Goal: Task Accomplishment & Management: Use online tool/utility

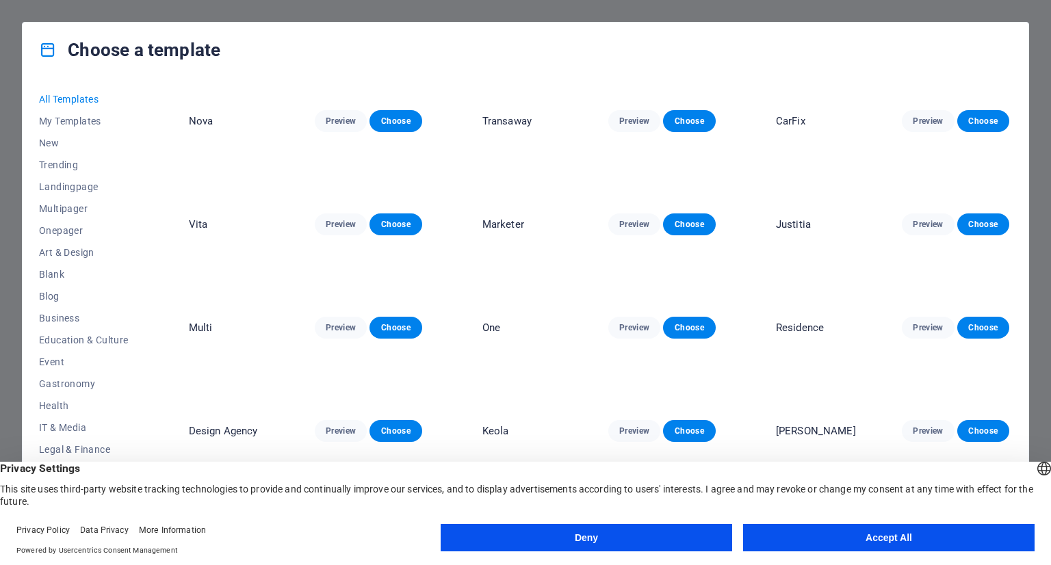
scroll to position [3968, 0]
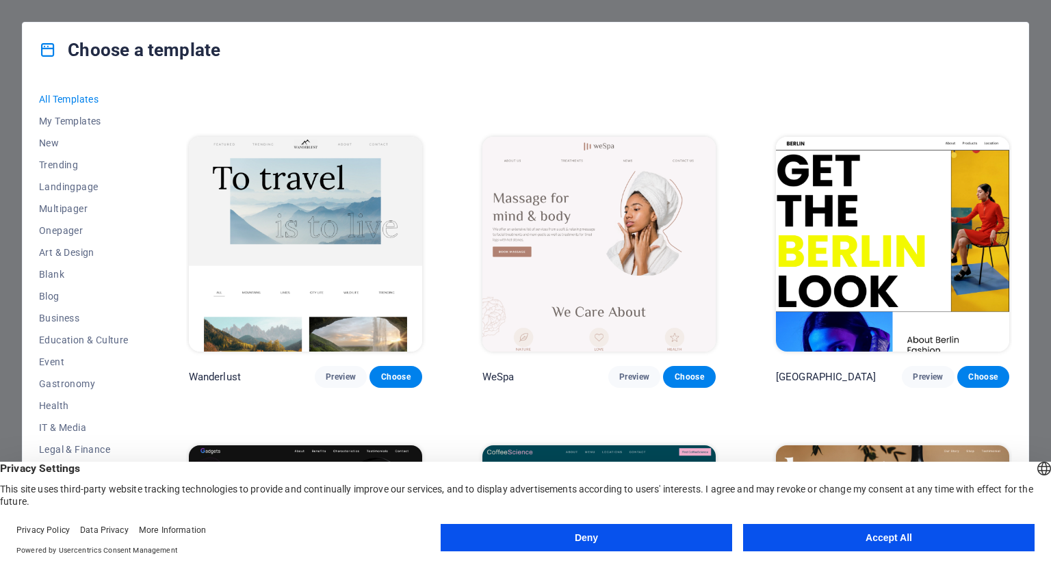
click at [849, 16] on div "Choose a template All Templates My Templates New Trending Landingpage Multipage…" at bounding box center [525, 282] width 1051 height 565
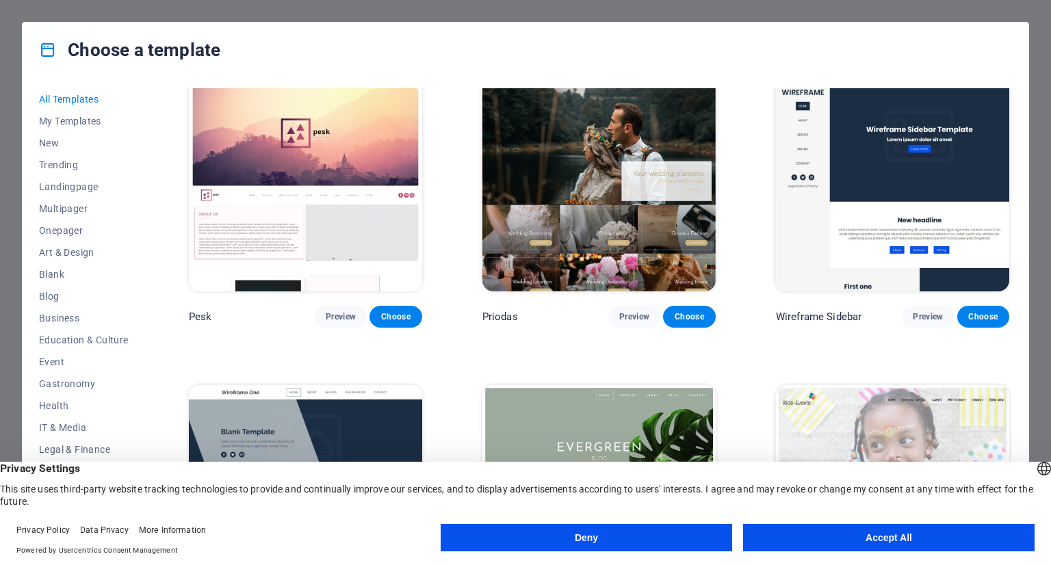
scroll to position [5952, 0]
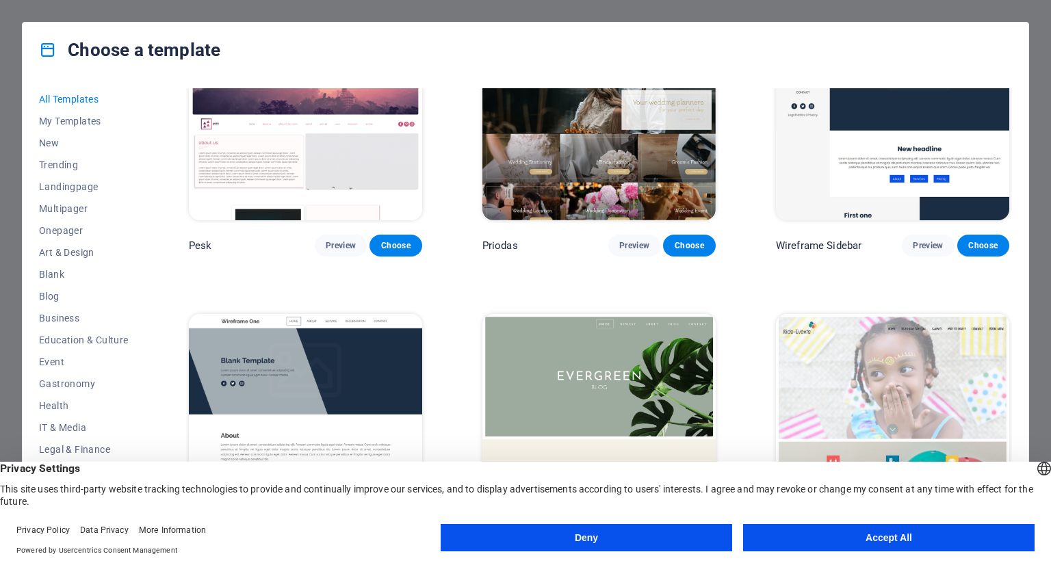
click at [903, 532] on button "Accept All" at bounding box center [888, 537] width 291 height 27
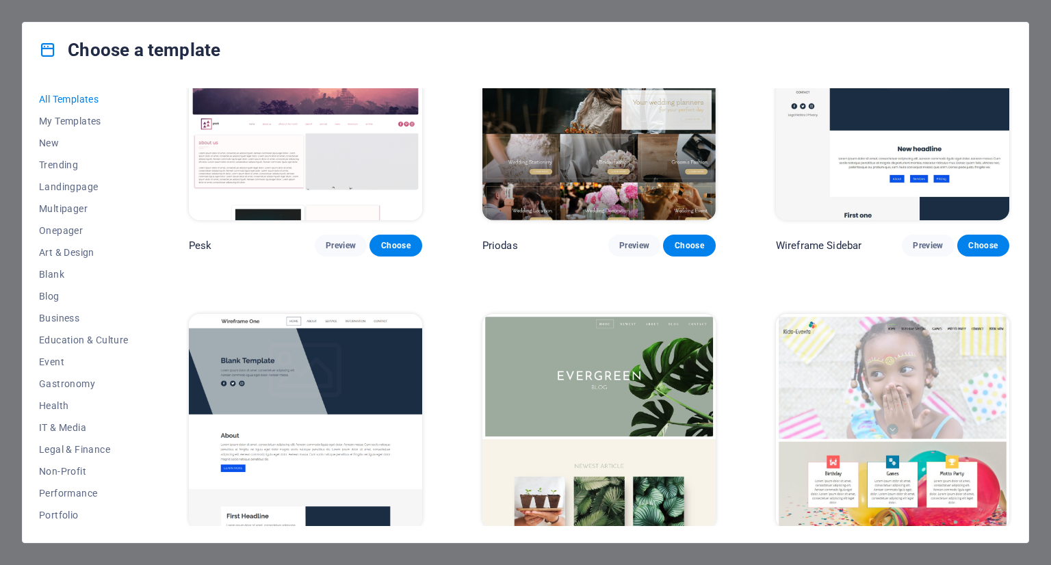
click at [800, 7] on div "Choose a template All Templates My Templates New Trending Landingpage Multipage…" at bounding box center [525, 282] width 1051 height 565
